Goal: Information Seeking & Learning: Find specific page/section

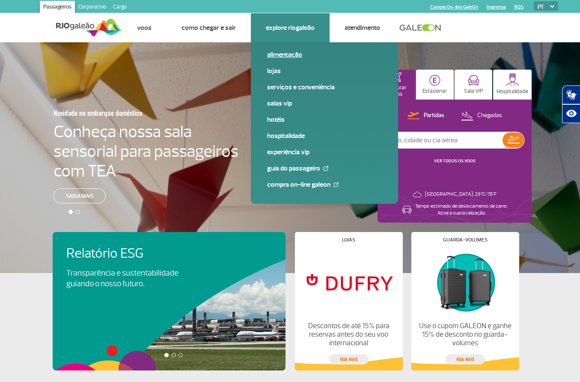
click at [285, 55] on link "Alimentação" at bounding box center [324, 54] width 115 height 9
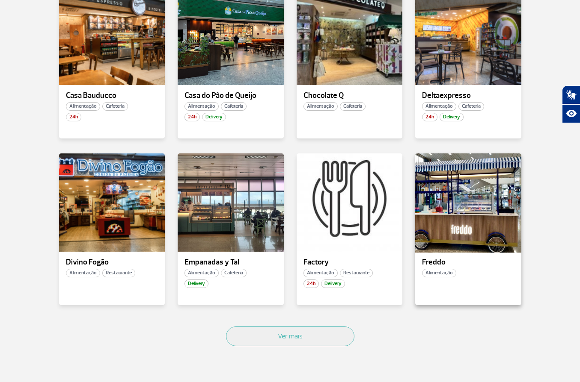
scroll to position [566, 0]
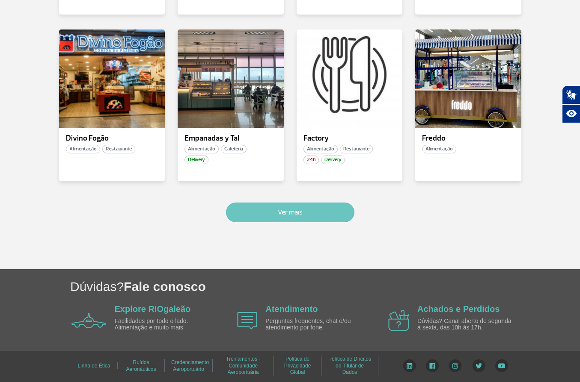
click at [327, 207] on button "Ver mais" at bounding box center [290, 213] width 128 height 20
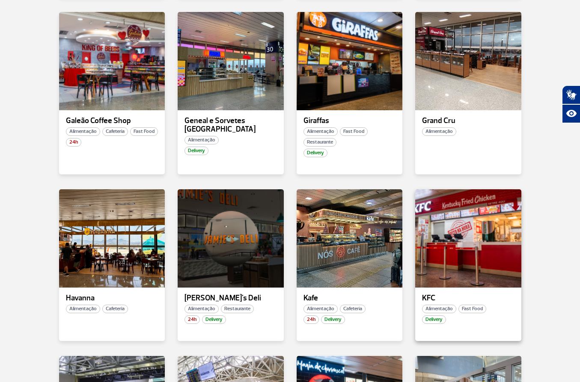
scroll to position [1077, 0]
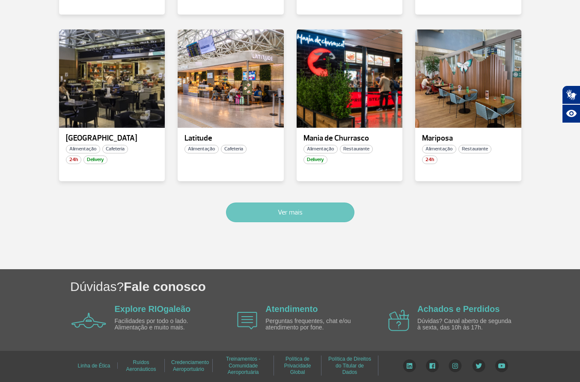
click at [284, 220] on button "Ver mais" at bounding box center [290, 213] width 128 height 20
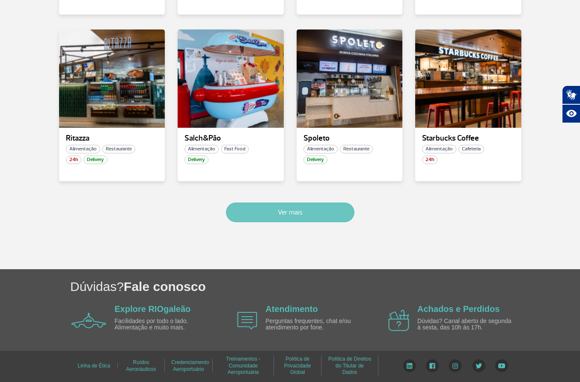
click at [286, 211] on button "Ver mais" at bounding box center [290, 213] width 128 height 20
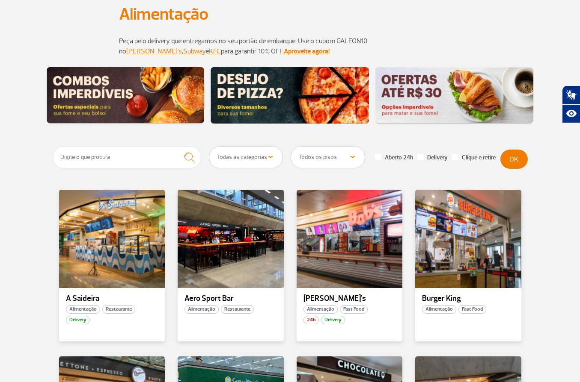
scroll to position [0, 0]
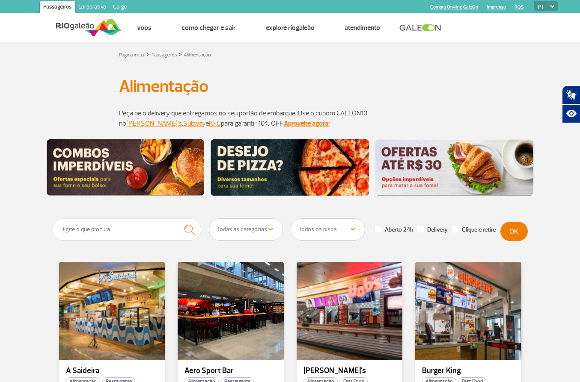
click at [248, 231] on select "Todas as categorias Cafeteria Fast Food Restaurante Souvenir Conveniência" at bounding box center [246, 229] width 74 height 21
click at [335, 234] on select "Todos os pisos Área Pública (antes do Raio-X) Desembarque Área Pública Desembar…" at bounding box center [328, 229] width 74 height 21
click at [291, 219] on select "Todos os pisos Área Pública (antes do Raio-X) Desembarque Área Pública Desembar…" at bounding box center [328, 229] width 74 height 21
click at [518, 230] on button "OK" at bounding box center [513, 231] width 27 height 19
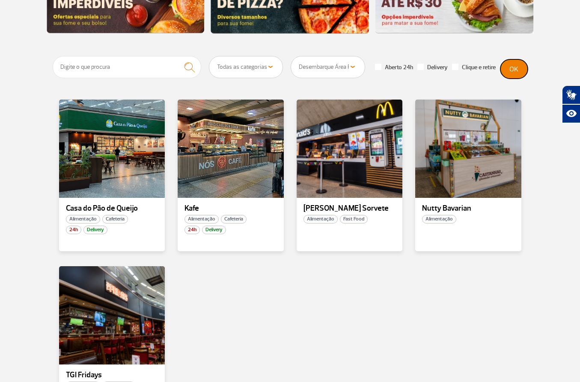
scroll to position [154, 0]
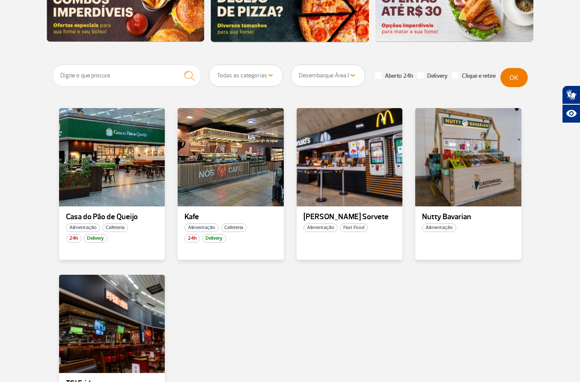
click at [333, 76] on select "Todos os pisos Área Pública (antes do Raio-X) Desembarque Área Pública Desembar…" at bounding box center [328, 75] width 74 height 21
click at [291, 65] on select "Todos os pisos Área Pública (antes do Raio-X) Desembarque Área Pública Desembar…" at bounding box center [328, 75] width 74 height 21
click at [509, 79] on button "OK" at bounding box center [513, 77] width 27 height 19
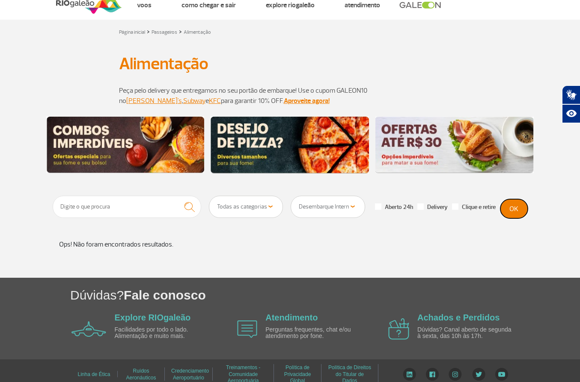
scroll to position [31, 0]
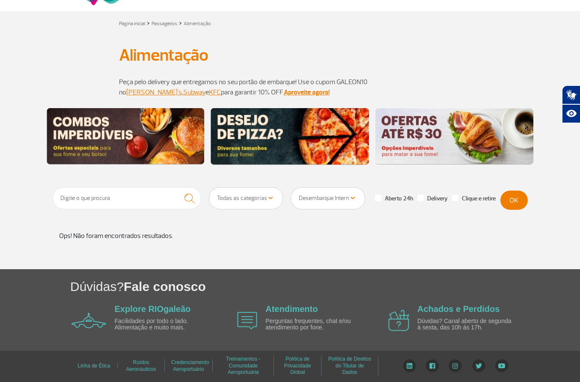
click at [332, 193] on select "Todos os pisos Área Pública (antes do Raio-X) Desembarque Área Pública Desembar…" at bounding box center [328, 198] width 74 height 21
click at [291, 188] on select "Todos os pisos Área Pública (antes do Raio-X) Desembarque Área Pública Desembar…" at bounding box center [328, 198] width 74 height 21
click at [344, 190] on select "Todos os pisos Área Pública (antes do Raio-X) Desembarque Área Pública Desembar…" at bounding box center [328, 198] width 74 height 21
click at [291, 188] on select "Todos os pisos Área Pública (antes do Raio-X) Desembarque Área Pública Desembar…" at bounding box center [328, 198] width 74 height 21
click at [506, 199] on button "OK" at bounding box center [513, 200] width 27 height 19
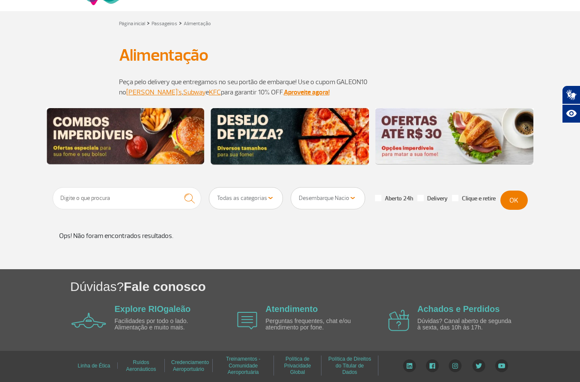
click at [329, 209] on select "Todos os pisos Área Pública (antes do Raio-X) Desembarque Área Pública Desembar…" at bounding box center [328, 198] width 74 height 21
click at [291, 188] on select "Todos os pisos Área Pública (antes do Raio-X) Desembarque Área Pública Desembar…" at bounding box center [328, 198] width 74 height 21
click at [349, 199] on select "Todos os pisos Área Pública (antes do Raio-X) Desembarque Área Pública Desembar…" at bounding box center [328, 198] width 74 height 21
select select "78"
click at [291, 188] on select "Todos os pisos Área Pública (antes do Raio-X) Desembarque Área Pública Desembar…" at bounding box center [328, 198] width 74 height 21
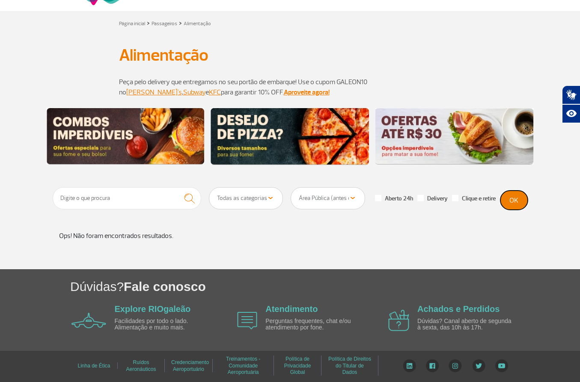
click at [511, 201] on button "OK" at bounding box center [513, 200] width 27 height 19
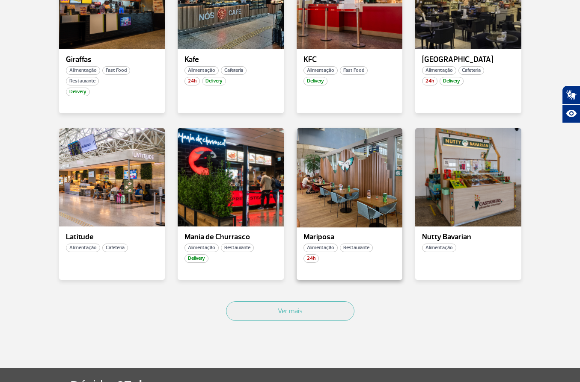
scroll to position [483, 0]
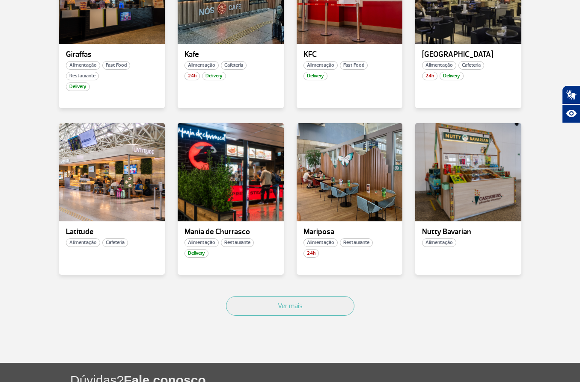
click at [271, 293] on div "Ver mais" at bounding box center [290, 316] width 475 height 52
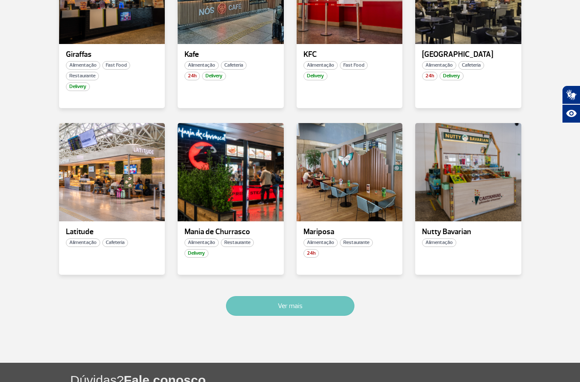
click at [270, 300] on button "Ver mais" at bounding box center [290, 306] width 128 height 20
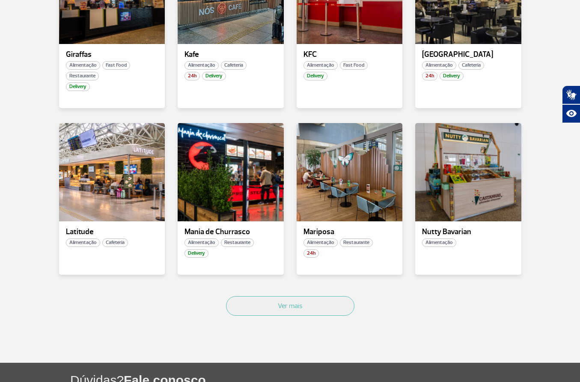
scroll to position [817, 0]
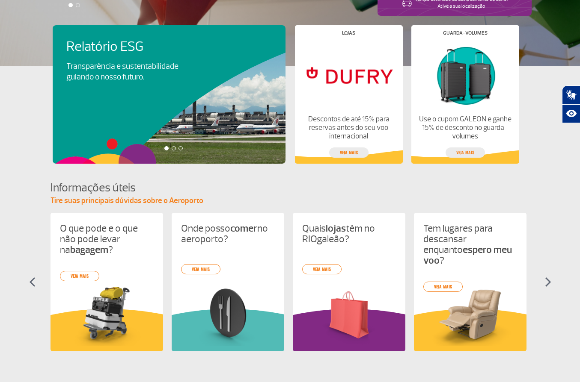
scroll to position [347, 0]
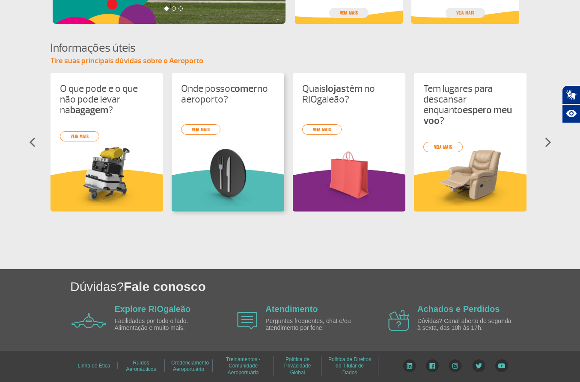
click at [245, 117] on div "Onde posso comer no aeroporto? veja mais" at bounding box center [228, 142] width 112 height 139
click at [201, 135] on div "O que pode e o que não pode levar na bagagem ? veja mais Onde posso comer no ae…" at bounding box center [289, 150] width 479 height 154
click at [203, 129] on div "O que pode e o que não pode levar na bagagem ? veja mais Onde posso comer no ae…" at bounding box center [289, 150] width 479 height 154
click at [186, 137] on div "Onde posso comer no aeroporto? veja mais" at bounding box center [228, 142] width 112 height 139
click at [206, 121] on div "O que pode e o que não pode levar na bagagem ? veja mais Onde posso comer no ae…" at bounding box center [289, 150] width 479 height 154
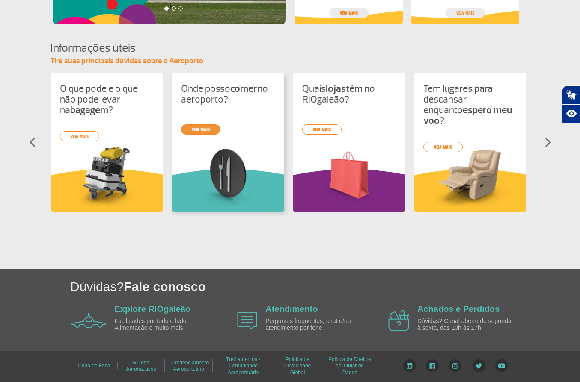
click at [203, 130] on div "O que pode e o que não pode levar na bagagem ? veja mais Onde posso comer no ae…" at bounding box center [289, 150] width 479 height 154
click at [206, 124] on div "O que pode e o que não pode levar na bagagem ? veja mais Onde posso comer no ae…" at bounding box center [289, 150] width 479 height 154
click at [226, 86] on div "O que pode e o que não pode levar na bagagem ? veja mais Onde posso comer no ae…" at bounding box center [289, 150] width 479 height 154
